Goal: Task Accomplishment & Management: Manage account settings

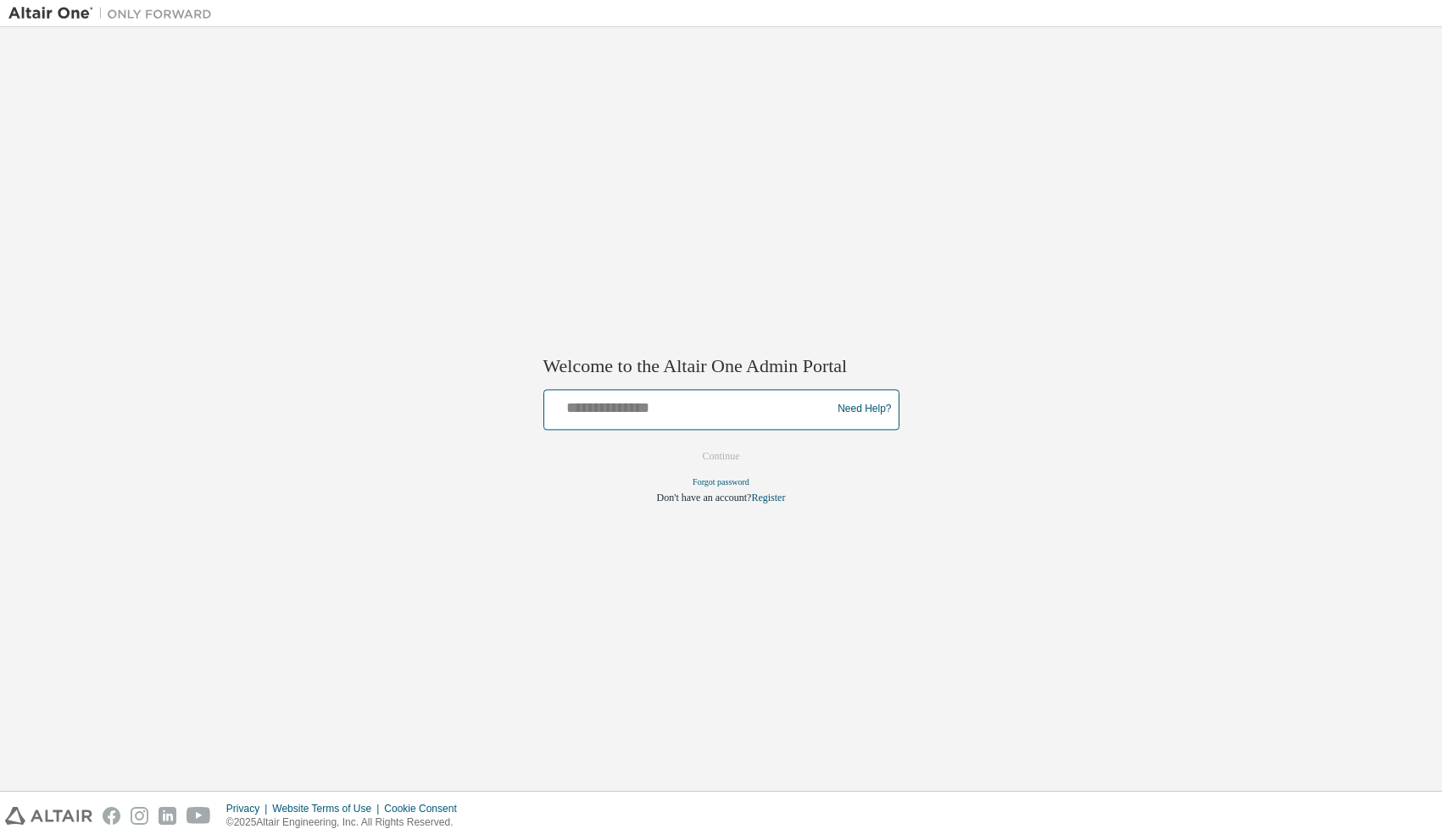
click at [595, 412] on input "text" at bounding box center [690, 405] width 279 height 24
type input "**********"
click at [699, 457] on button "Continue" at bounding box center [721, 456] width 73 height 25
